Goal: Task Accomplishment & Management: Complete application form

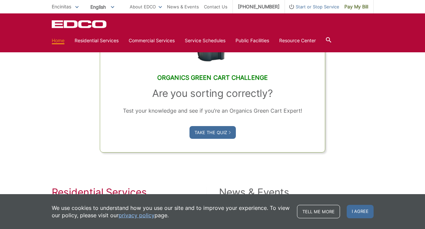
scroll to position [423, 0]
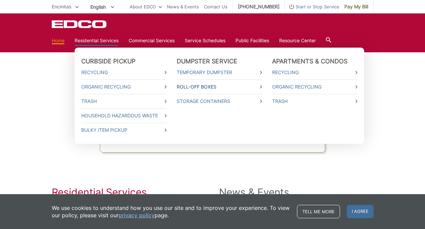
click at [207, 87] on link "Roll-Off Boxes" at bounding box center [219, 86] width 85 height 7
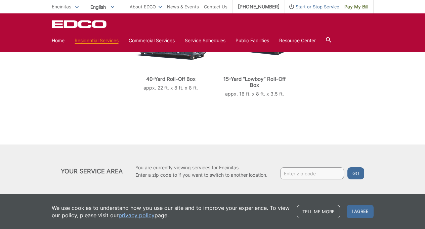
scroll to position [202, 0]
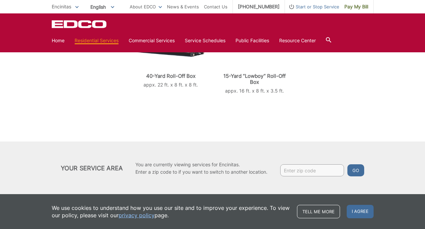
click at [291, 170] on input "Enter zip code" at bounding box center [312, 171] width 64 height 12
type input "92024"
click at [357, 170] on button "Go" at bounding box center [355, 171] width 17 height 12
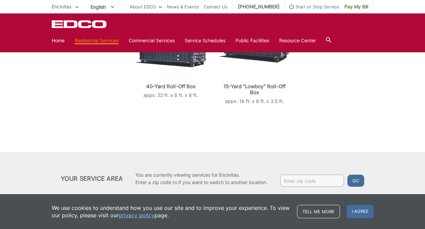
scroll to position [191, 0]
click at [370, 213] on span "I agree" at bounding box center [360, 211] width 27 height 13
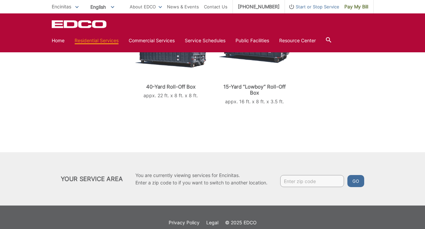
click at [234, 126] on div at bounding box center [213, 136] width 322 height 34
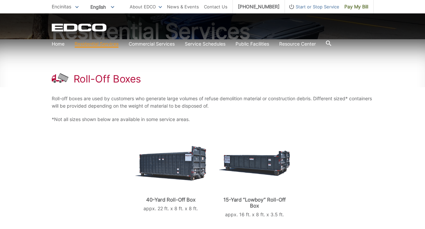
scroll to position [0, 0]
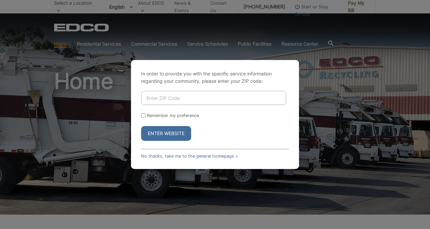
click at [165, 97] on input "Enter ZIP Code" at bounding box center [213, 98] width 145 height 14
type input "92024"
click at [144, 116] on input "Remember my preference" at bounding box center [143, 116] width 4 height 4
click at [143, 116] on input "Remember my preference" at bounding box center [143, 116] width 4 height 4
checkbox input "false"
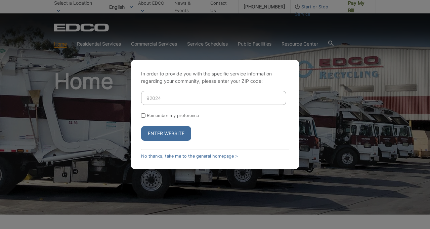
click at [165, 136] on button "Enter Website" at bounding box center [166, 133] width 50 height 15
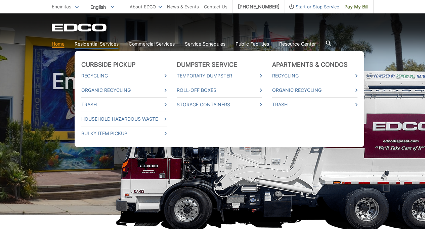
click at [208, 126] on li "Dumpster Service Temporary Dumpster Roll-Off Boxes Storage Containers" at bounding box center [219, 99] width 85 height 76
click at [216, 129] on li "Dumpster Service Temporary Dumpster Roll-Off Boxes Storage Containers" at bounding box center [219, 99] width 85 height 76
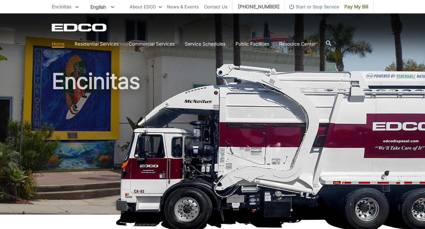
click at [249, 194] on h1 "Encinitas" at bounding box center [213, 144] width 322 height 147
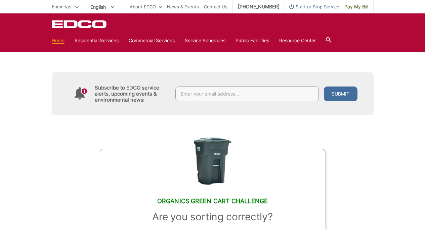
scroll to position [300, 0]
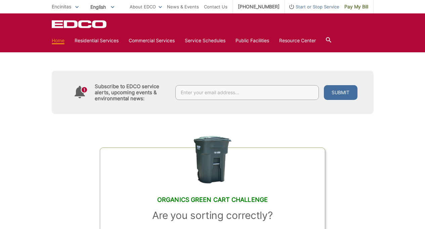
click at [250, 93] on input "text" at bounding box center [246, 92] width 143 height 15
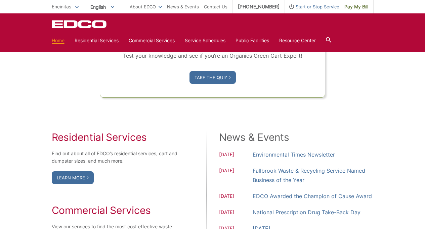
scroll to position [478, 0]
type input "525"
click at [87, 178] on icon at bounding box center [88, 177] width 2 height 3
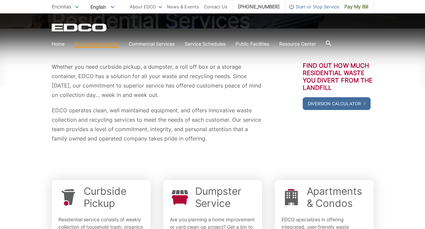
scroll to position [89, 0]
click at [219, 189] on link "Dumpster Service" at bounding box center [225, 197] width 60 height 24
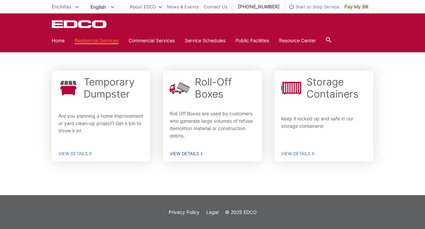
scroll to position [144, 0]
click at [193, 152] on span "View Details" at bounding box center [212, 153] width 85 height 6
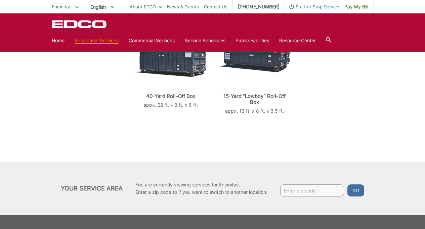
scroll to position [182, 0]
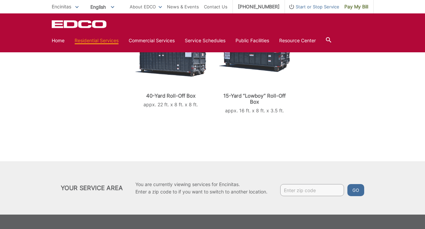
click at [308, 191] on input "Enter zip code" at bounding box center [312, 190] width 64 height 12
type input "92024"
click at [353, 191] on button "Go" at bounding box center [355, 190] width 17 height 12
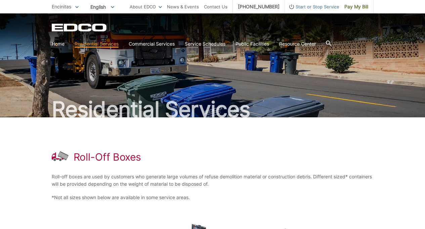
click at [319, 7] on span "Start or Stop Service" at bounding box center [312, 6] width 54 height 7
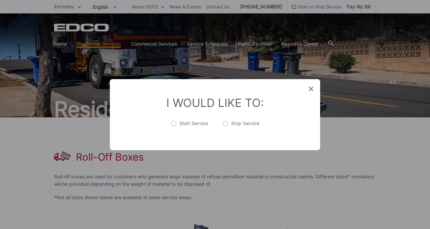
click at [175, 123] on label "Start Service" at bounding box center [189, 126] width 37 height 13
radio input "true"
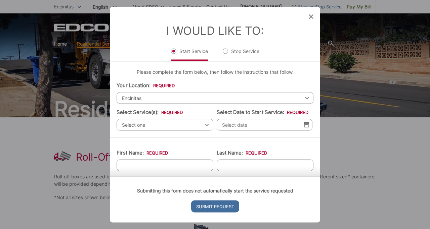
click at [174, 126] on span "Select one" at bounding box center [165, 125] width 97 height 12
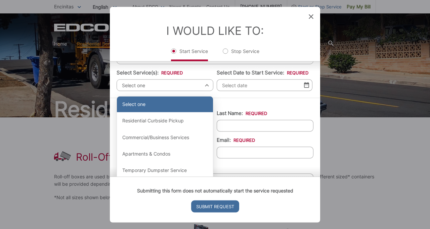
scroll to position [93, 0]
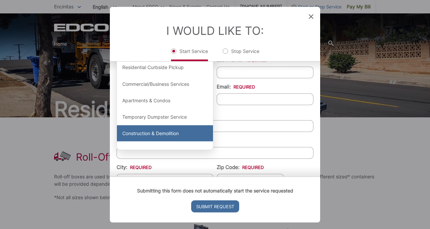
click at [175, 131] on div "Construction & Demolition" at bounding box center [165, 134] width 96 height 16
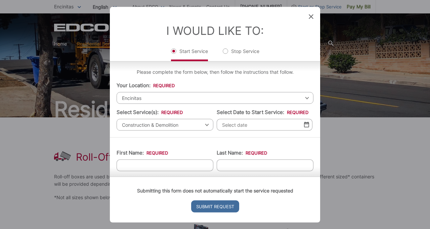
scroll to position [0, 0]
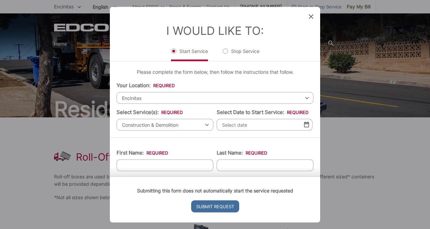
click at [264, 126] on input "Select Date to Start Service: *" at bounding box center [265, 125] width 96 height 12
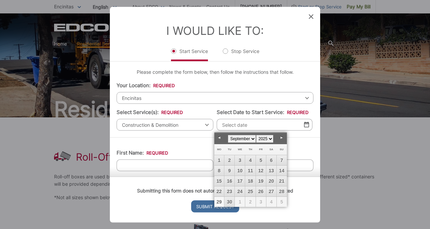
click at [218, 201] on link "29" at bounding box center [219, 202] width 10 height 10
type input "[DATE]"
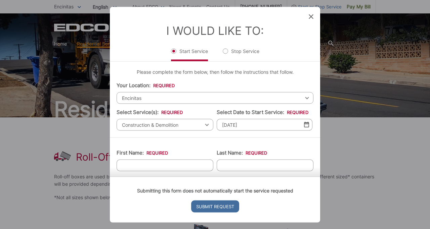
click at [173, 123] on span "Construction & Demolition" at bounding box center [165, 125] width 97 height 12
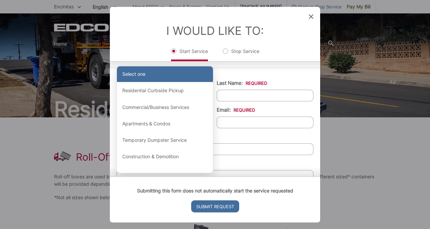
scroll to position [70, 0]
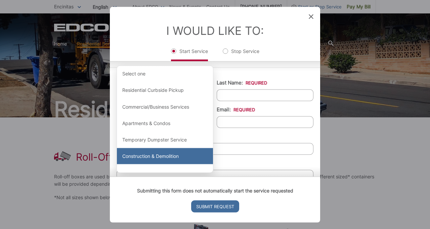
click at [171, 157] on div "Construction & Demolition" at bounding box center [165, 156] width 96 height 16
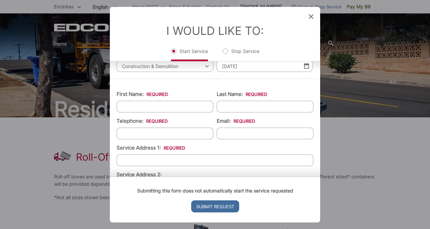
scroll to position [60, 0]
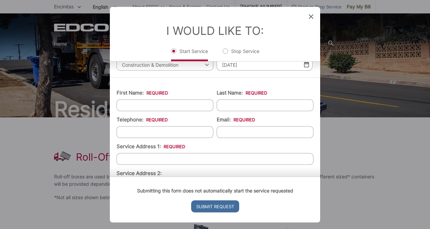
click at [151, 107] on input "First Name: *" at bounding box center [165, 105] width 97 height 12
type input "Hannah"
click at [218, 104] on input "Last Name: *" at bounding box center [265, 105] width 97 height 12
type input "liu"
click at [153, 131] on input "(___) ___-____" at bounding box center [165, 132] width 97 height 12
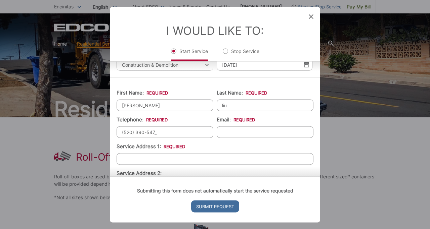
type input "(520) 390-5478"
click at [236, 135] on input "Email: *" at bounding box center [265, 132] width 97 height 12
type input "guangmingzhizi2023@gmail.com"
click at [182, 158] on input "Service Address 1: *" at bounding box center [215, 159] width 197 height 12
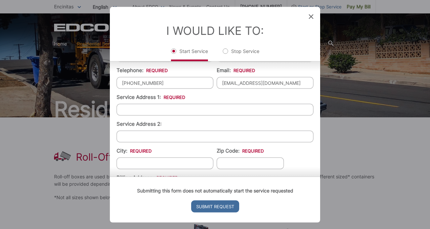
scroll to position [116, 0]
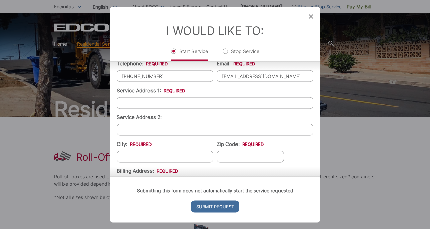
click at [165, 106] on input "Service Address 1: *" at bounding box center [215, 103] width 197 height 12
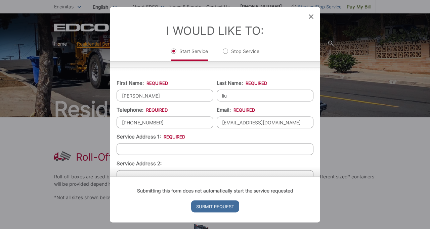
scroll to position [107, 0]
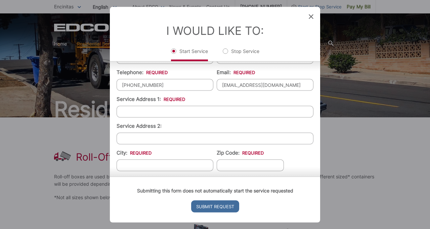
click at [165, 113] on input "Service Address 1: *" at bounding box center [215, 112] width 197 height 12
type input "525 park ln"
click at [191, 201] on input "Submit Request" at bounding box center [215, 207] width 48 height 12
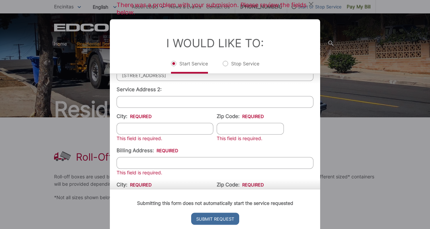
scroll to position [158, 0]
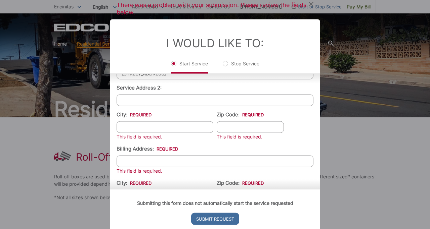
click at [172, 131] on input "City: *" at bounding box center [165, 127] width 97 height 12
type input "encinitas"
click at [237, 129] on input "Zip Code: *" at bounding box center [250, 127] width 67 height 12
type input "92024"
click at [223, 159] on input "Billing Address: *" at bounding box center [215, 162] width 197 height 12
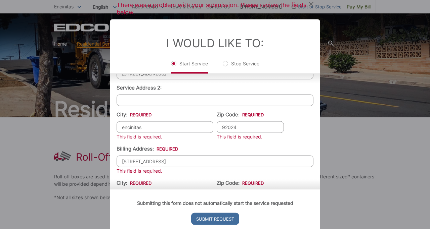
type input "525 park ln"
click at [191, 213] on input "Submit Request" at bounding box center [215, 219] width 48 height 12
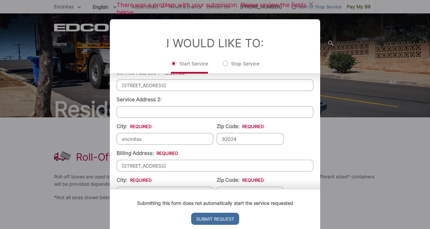
scroll to position [172, 0]
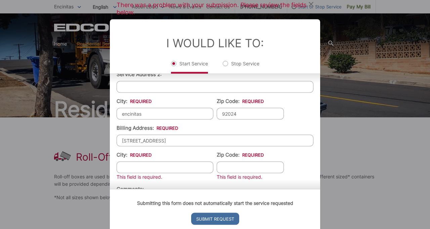
click at [188, 142] on input "525 park ln" at bounding box center [215, 141] width 197 height 12
click at [170, 171] on input "City: *" at bounding box center [165, 168] width 97 height 12
click at [138, 158] on span "*" at bounding box center [139, 154] width 24 height 6
click at [138, 162] on input "City: *" at bounding box center [165, 168] width 97 height 12
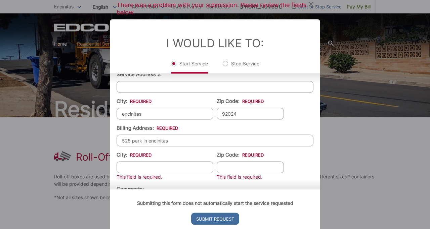
drag, startPoint x: 172, startPoint y: 142, endPoint x: 149, endPoint y: 141, distance: 23.2
click at [149, 141] on input "525 park ln encinitas" at bounding box center [215, 141] width 197 height 12
type input "525 park ln"
click at [147, 167] on input "City: *" at bounding box center [165, 168] width 97 height 12
type input "encinitas"
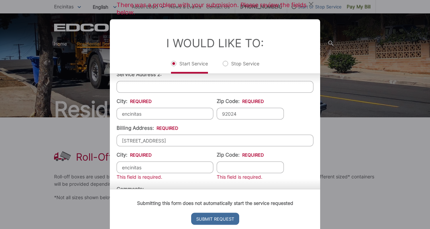
click at [242, 173] on input "Zip Code: *" at bounding box center [250, 168] width 67 height 12
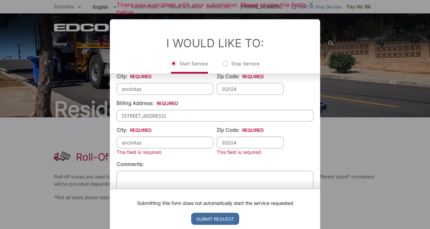
scroll to position [214, 0]
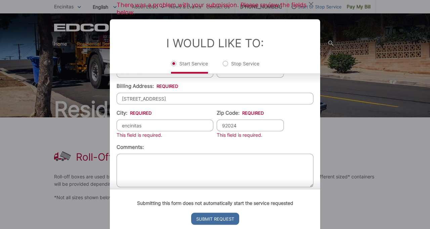
type input "92024"
click at [246, 160] on textarea "Comments:" at bounding box center [215, 171] width 197 height 34
click at [152, 170] on textarea "Comments:" at bounding box center [215, 171] width 197 height 34
paste textarea "I need a lowboy for two days, and I have about 20 yards of soil to carry. How m…"
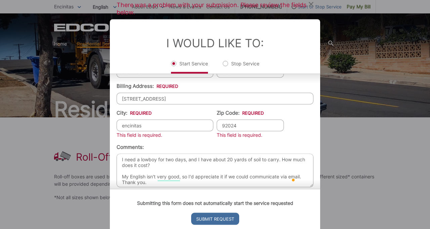
scroll to position [1, 0]
type textarea "I need a lowboy for two days, and I have about 20 yards of soil to carry. How m…"
click at [171, 189] on div "Submitting this form does not automatically start the service requested Submit …" at bounding box center [215, 212] width 210 height 46
click at [220, 219] on input "Submit Request" at bounding box center [215, 219] width 48 height 12
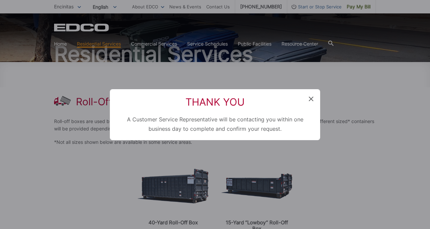
scroll to position [0, 0]
click at [312, 98] on icon at bounding box center [311, 99] width 5 height 5
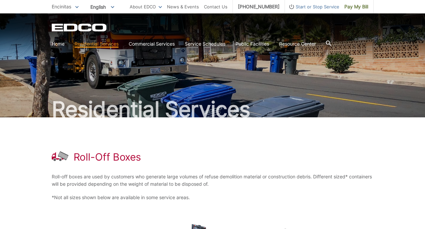
click at [296, 146] on div "Roll-Off Boxes Roll-off boxes are used by customers who generate large volumes …" at bounding box center [213, 177] width 322 height 118
click at [209, 45] on link "Service Schedules" at bounding box center [205, 43] width 41 height 7
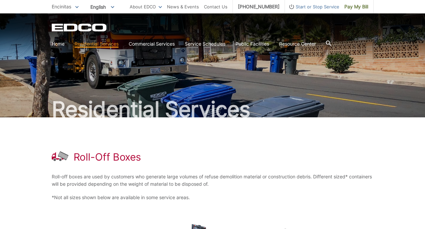
click at [268, 163] on div "Roll-Off Boxes Roll-off boxes are used by customers who generate large volumes …" at bounding box center [213, 177] width 322 height 118
